Goal: Obtain resource: Obtain resource

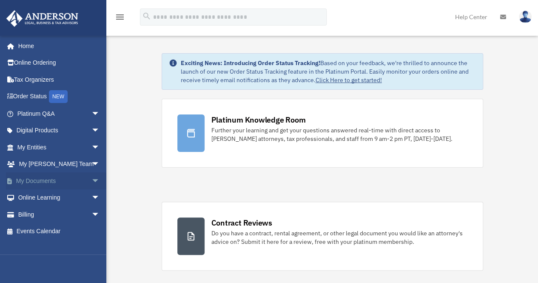
click at [92, 174] on span "arrow_drop_down" at bounding box center [100, 180] width 17 height 17
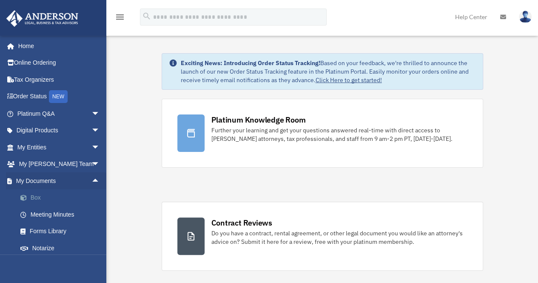
click at [37, 196] on link "Box" at bounding box center [62, 197] width 101 height 17
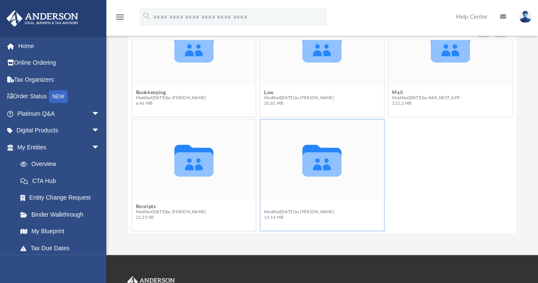
scroll to position [34, 0]
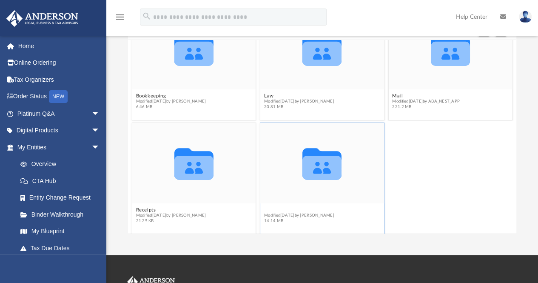
click at [265, 203] on div "Collaborated Folder Bookkeeping Modified [DATE] by [PERSON_NAME] 6.46 MB Collab…" at bounding box center [322, 137] width 389 height 194
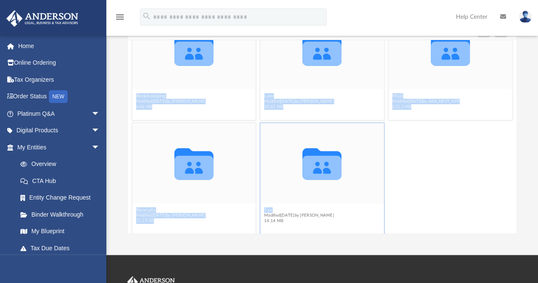
click at [265, 203] on div "Collaborated Folder Bookkeeping Modified [DATE] by [PERSON_NAME] 6.46 MB Collab…" at bounding box center [322, 137] width 389 height 194
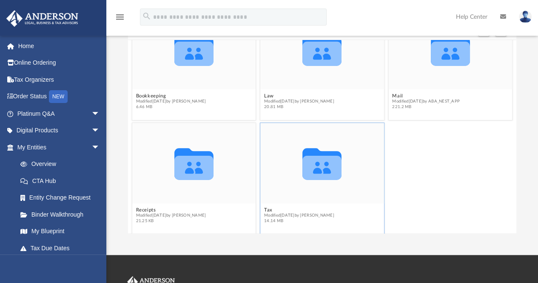
click at [265, 213] on span "Modified [DATE] by [PERSON_NAME]" at bounding box center [299, 216] width 70 height 6
click at [265, 208] on button "Tax" at bounding box center [299, 210] width 70 height 6
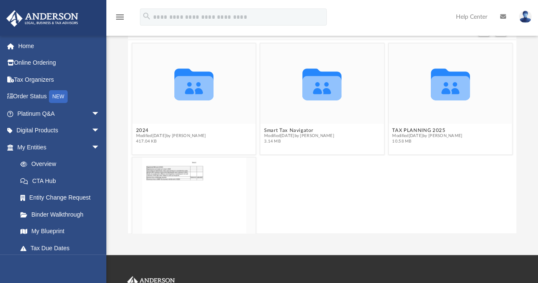
scroll to position [0, 0]
click at [287, 128] on button "Smart Tax Navigator" at bounding box center [299, 131] width 70 height 6
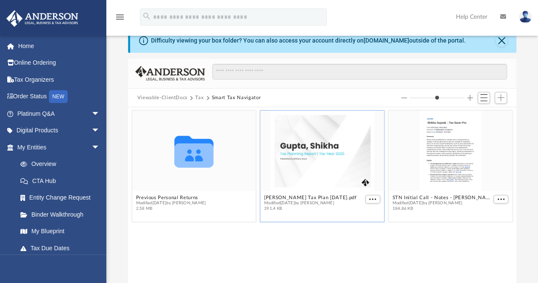
scroll to position [19, 0]
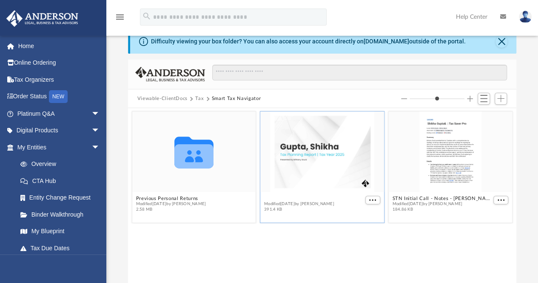
click at [335, 199] on button "[PERSON_NAME] Tax Plan [DATE].pdf" at bounding box center [310, 199] width 92 height 6
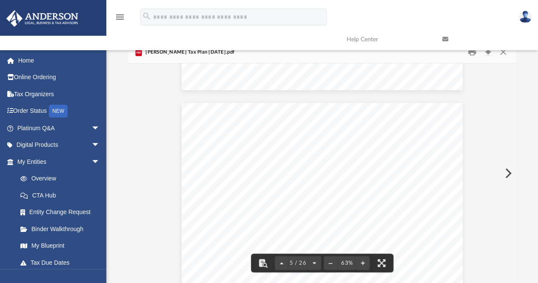
scroll to position [888, 0]
click at [452, 138] on div "Tax Savings Recommendations Here are your estimated tax savings presented at th…" at bounding box center [322, 212] width 281 height 218
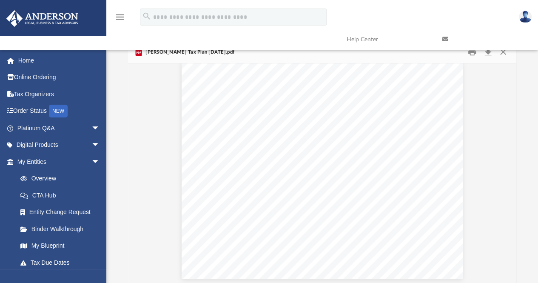
scroll to position [2082, 0]
type input "*"
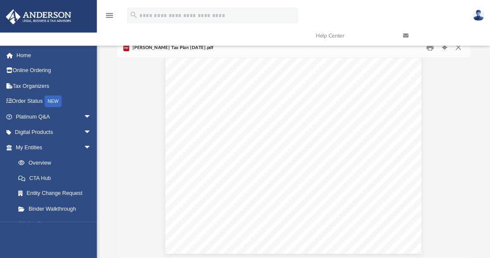
scroll to position [2073, 0]
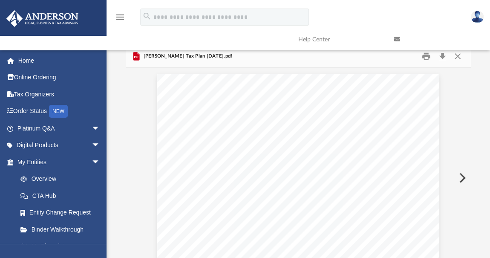
drag, startPoint x: 497, startPoint y: 4, endPoint x: 127, endPoint y: 174, distance: 407.2
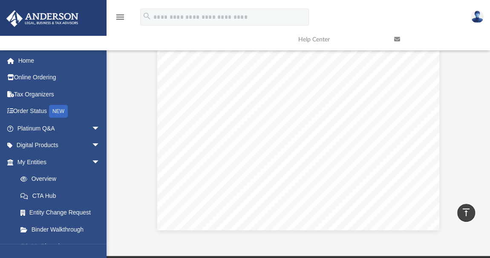
scroll to position [89, 0]
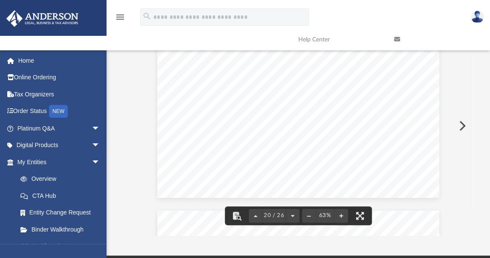
scroll to position [4417, 0]
drag, startPoint x: 239, startPoint y: 121, endPoint x: 140, endPoint y: 95, distance: 102.4
